Goal: Check status: Check status

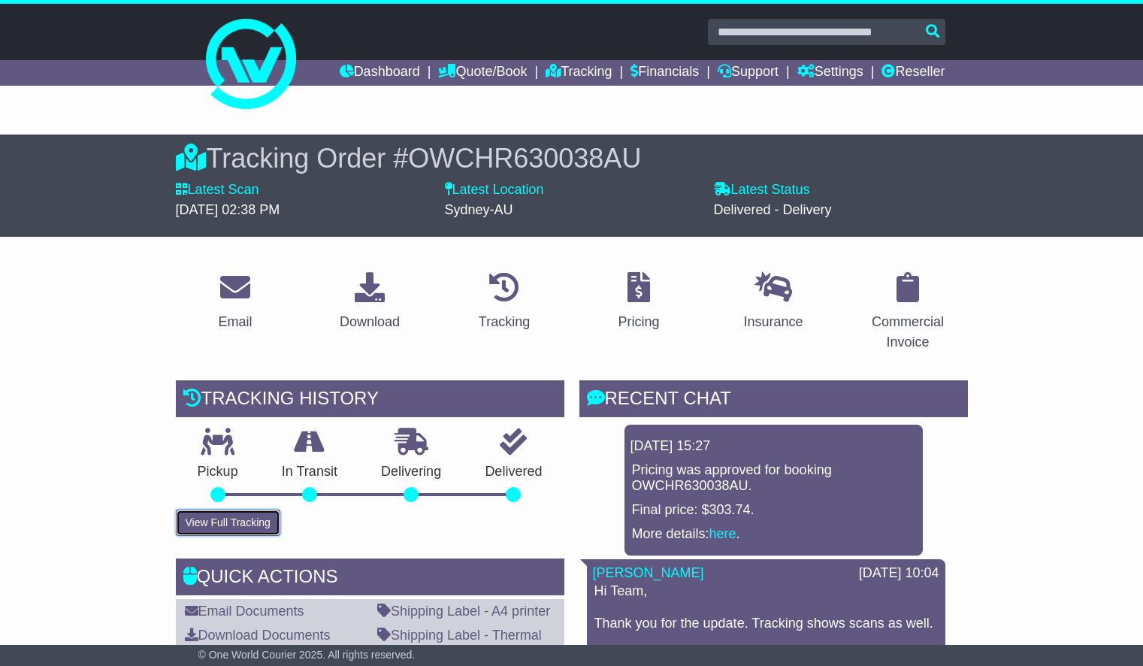
click at [235, 528] on button "View Full Tracking" at bounding box center [228, 523] width 104 height 26
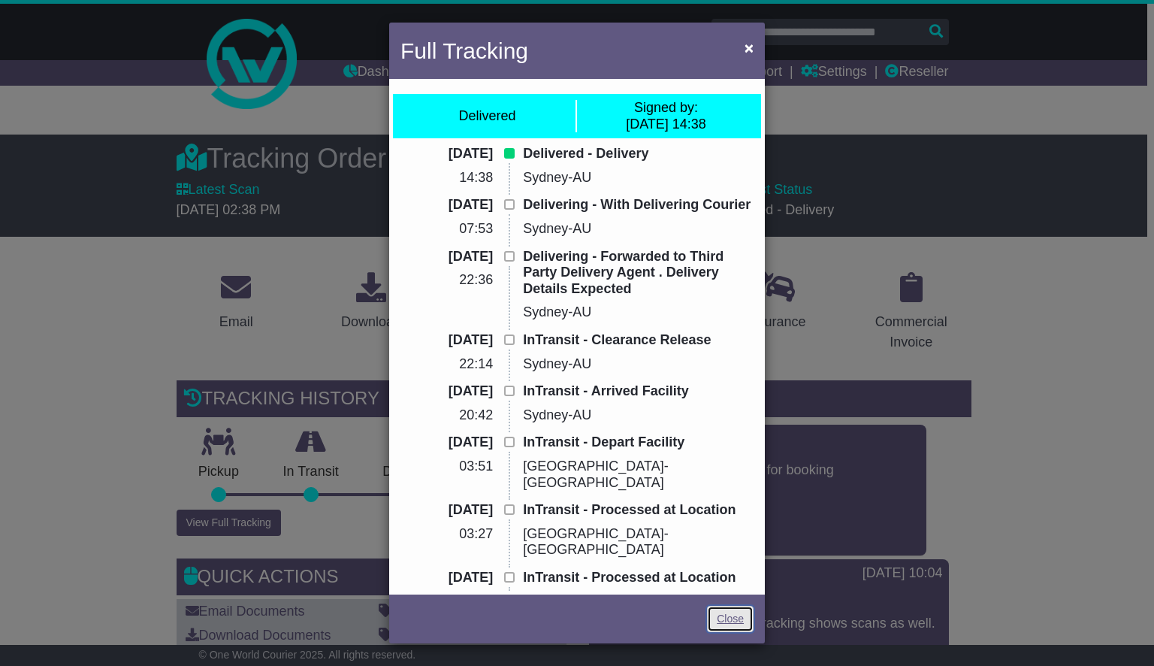
click at [724, 620] on link "Close" at bounding box center [730, 619] width 47 height 26
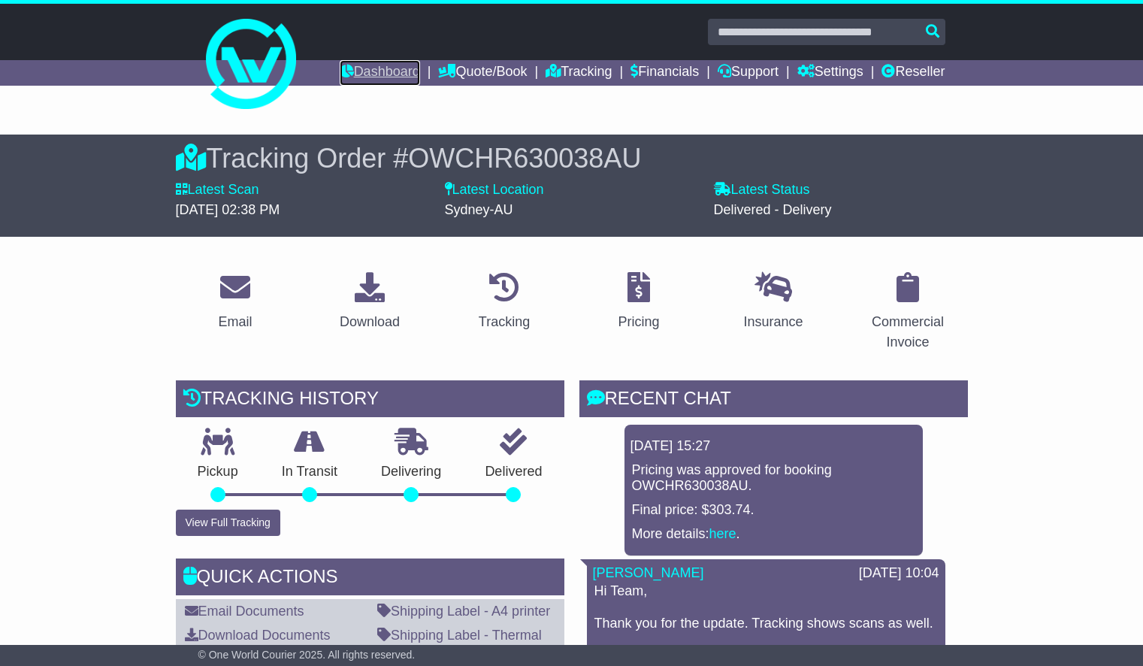
click at [352, 71] on link "Dashboard" at bounding box center [380, 73] width 80 height 26
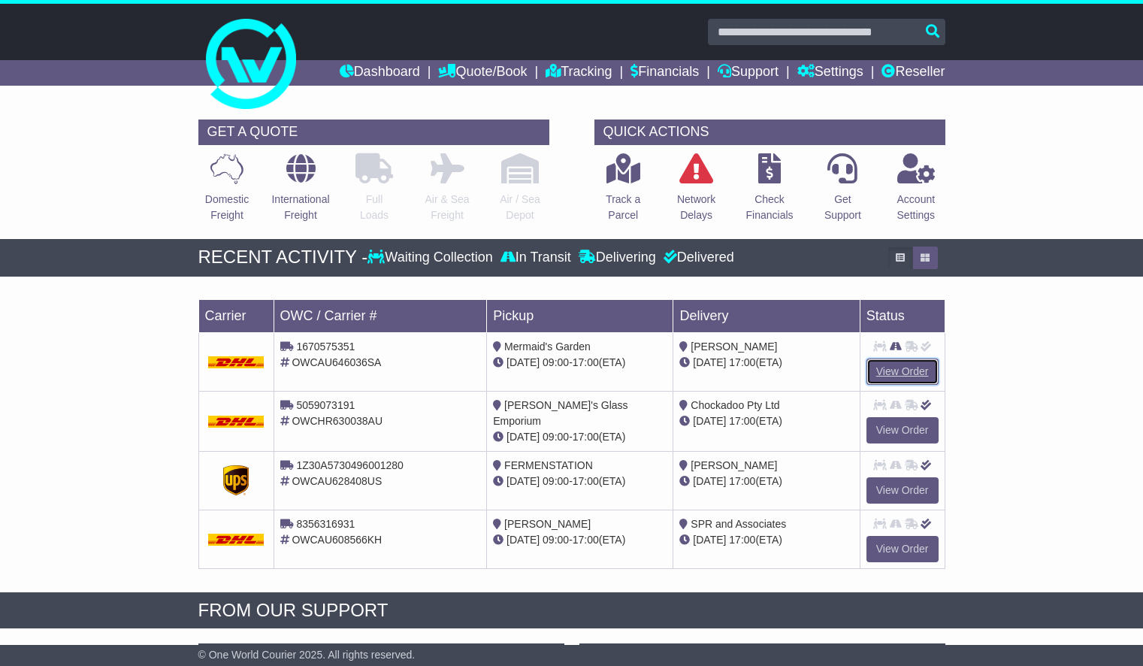
click at [920, 371] on link "View Order" at bounding box center [902, 371] width 72 height 26
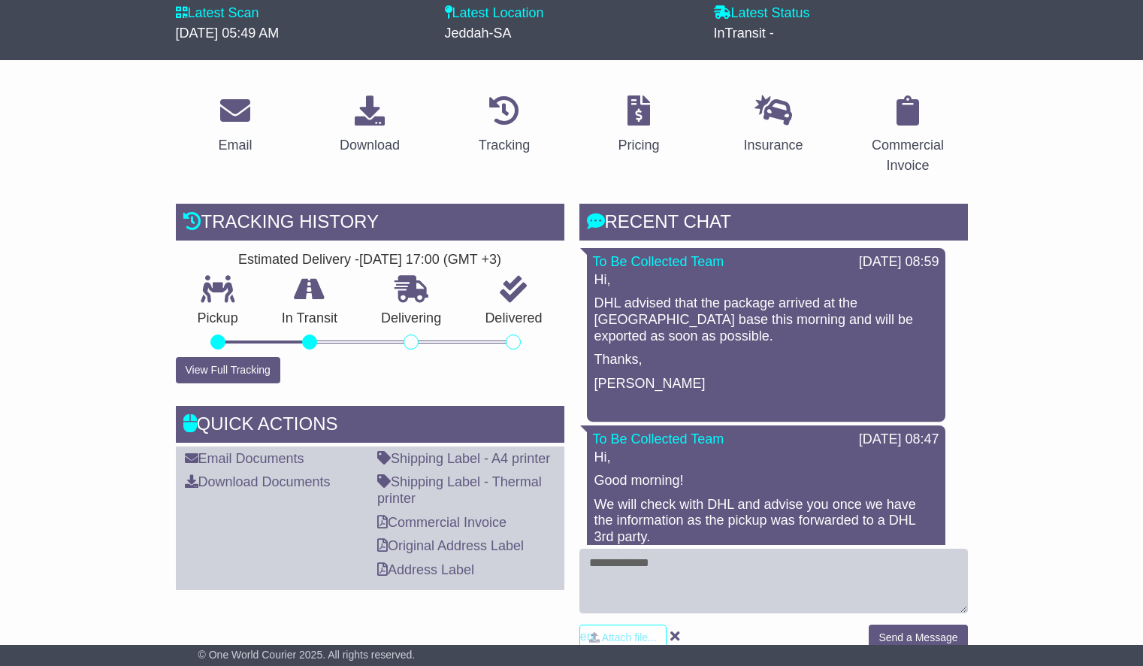
scroll to position [345, 0]
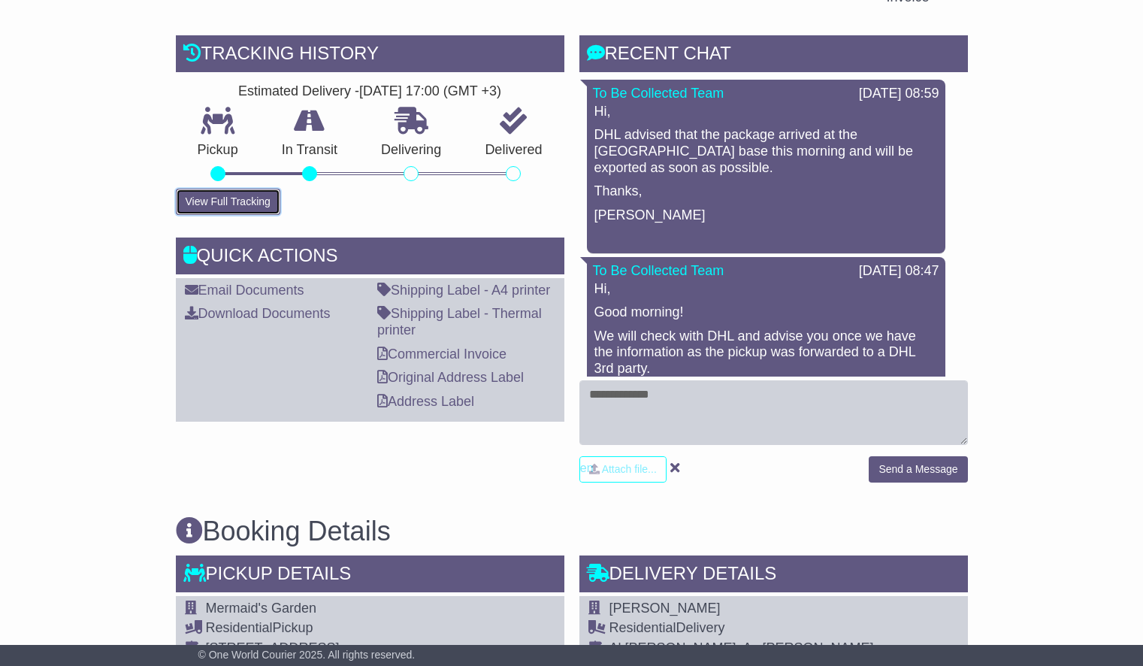
click at [227, 203] on button "View Full Tracking" at bounding box center [228, 202] width 104 height 26
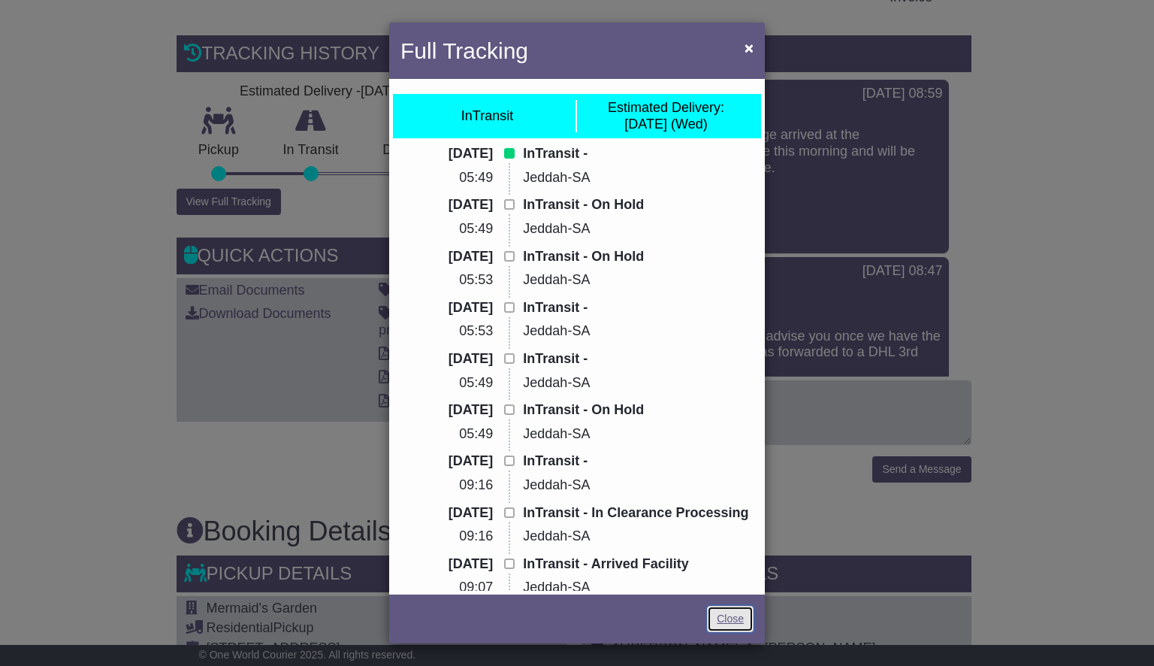
click at [721, 620] on link "Close" at bounding box center [730, 619] width 47 height 26
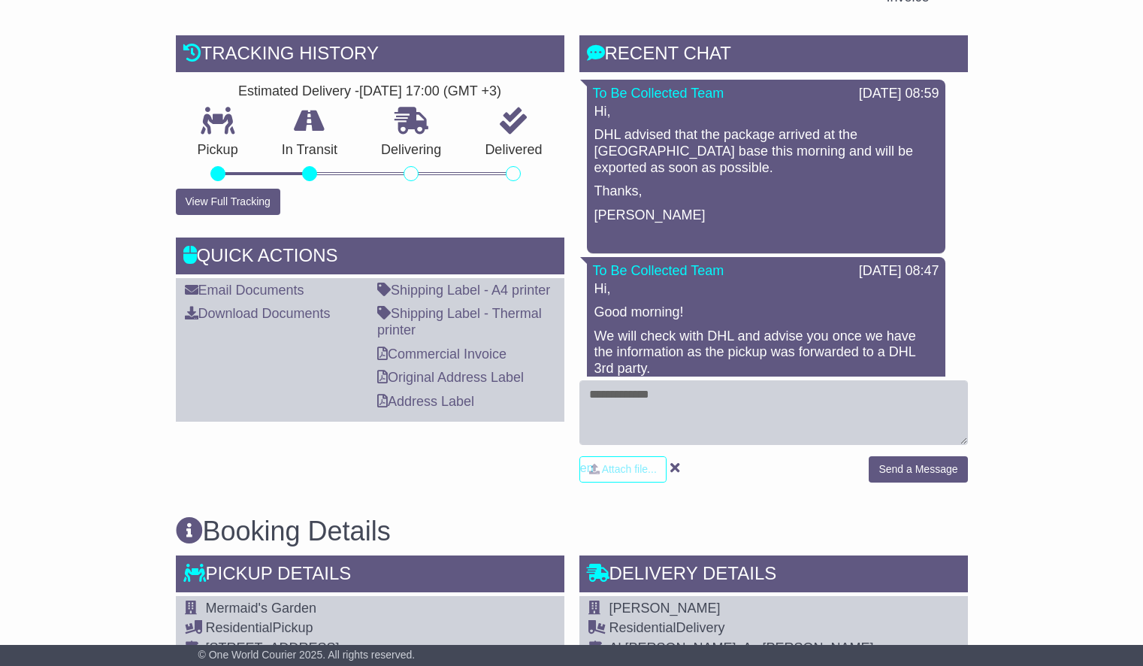
click at [740, 446] on div "Attach file... Send a Message" at bounding box center [773, 436] width 389 height 113
click at [739, 401] on textarea at bounding box center [773, 412] width 389 height 65
type textarea "*"
click at [213, 202] on button "View Full Tracking" at bounding box center [228, 202] width 104 height 26
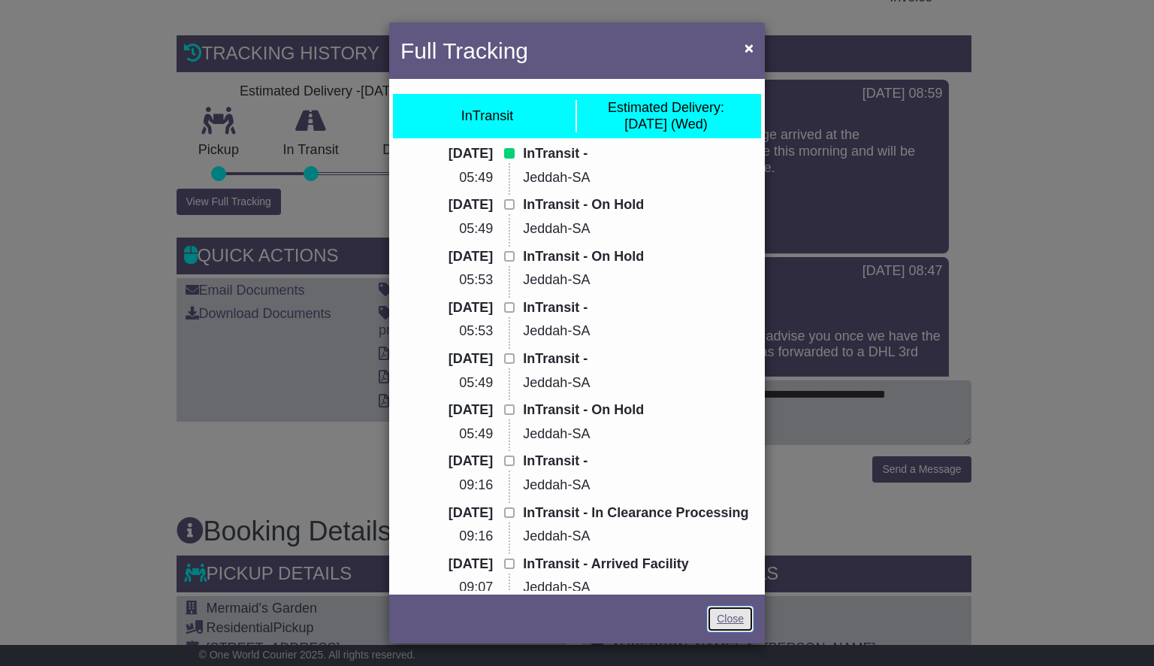
click at [739, 610] on link "Close" at bounding box center [730, 619] width 47 height 26
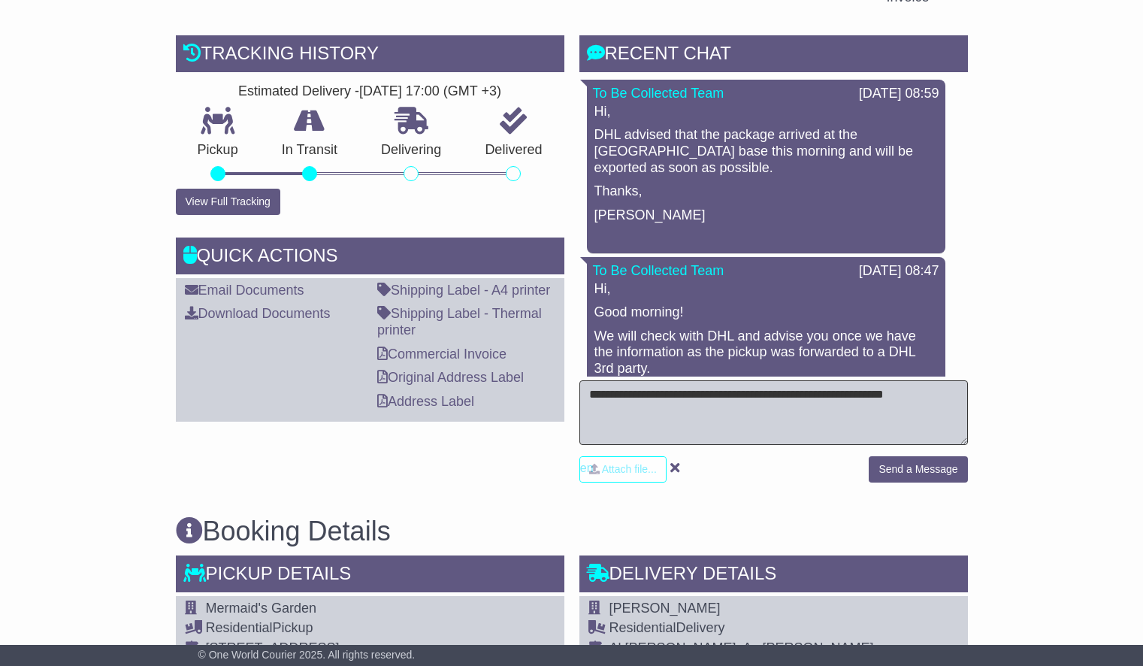
click at [954, 392] on textarea "**********" at bounding box center [773, 412] width 389 height 65
type textarea "**********"
click at [915, 463] on button "Send a Message" at bounding box center [918, 469] width 98 height 26
